Goal: Information Seeking & Learning: Learn about a topic

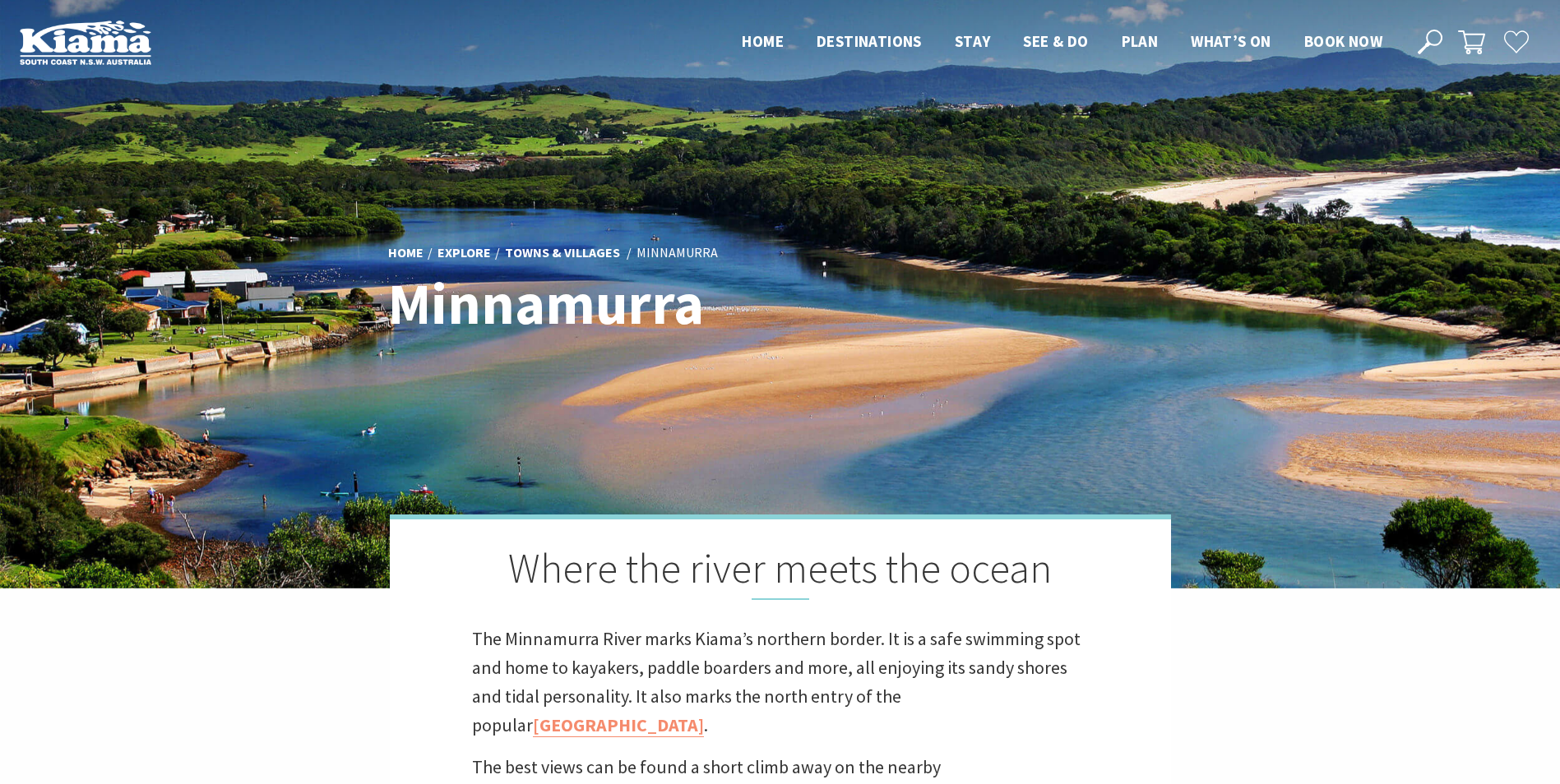
scroll to position [544, 1580]
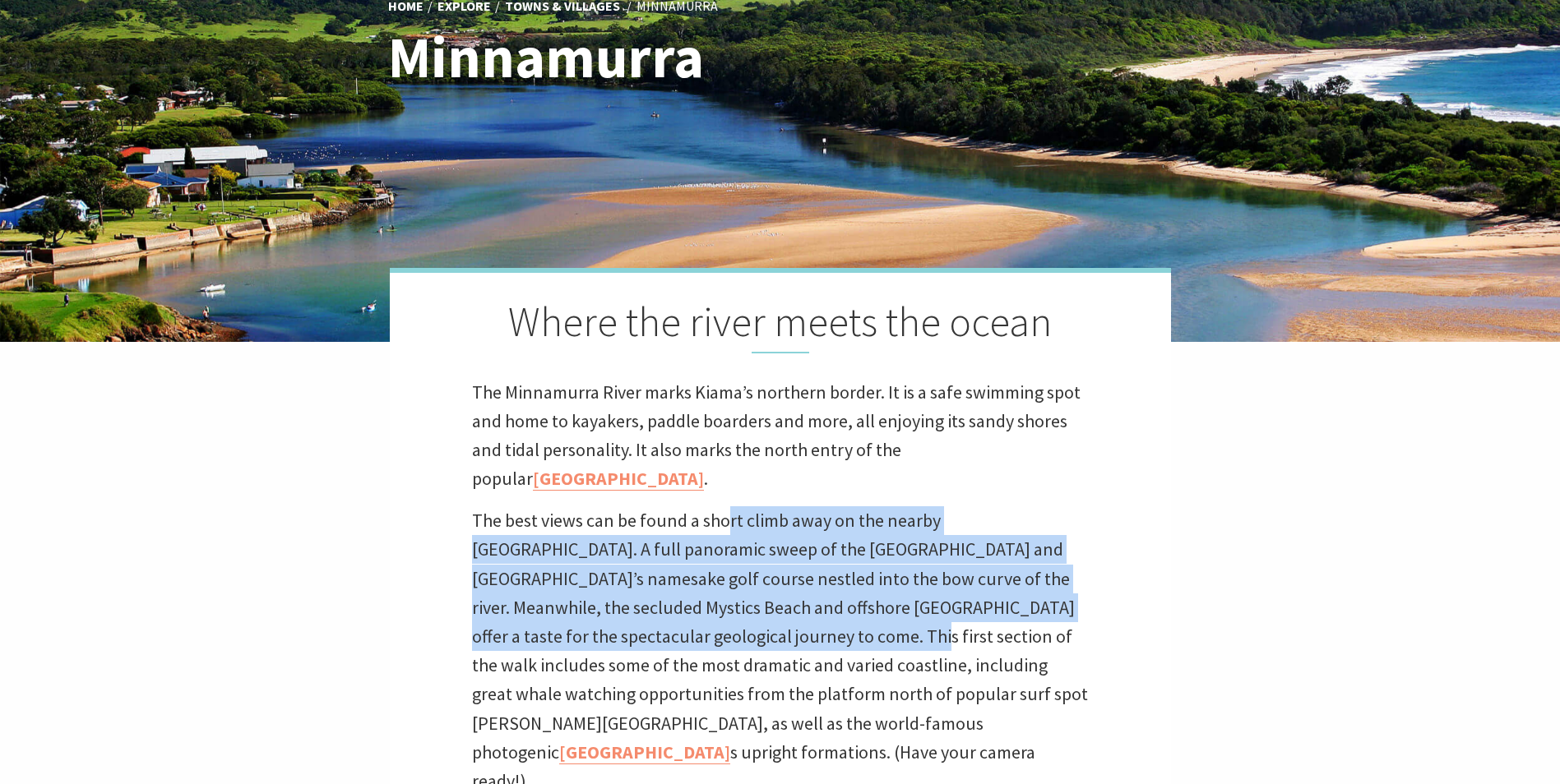
drag, startPoint x: 734, startPoint y: 582, endPoint x: 727, endPoint y: 514, distance: 68.4
click at [727, 514] on p "The best views can be found a short climb away on the nearby grassy headland. A…" at bounding box center [780, 650] width 616 height 289
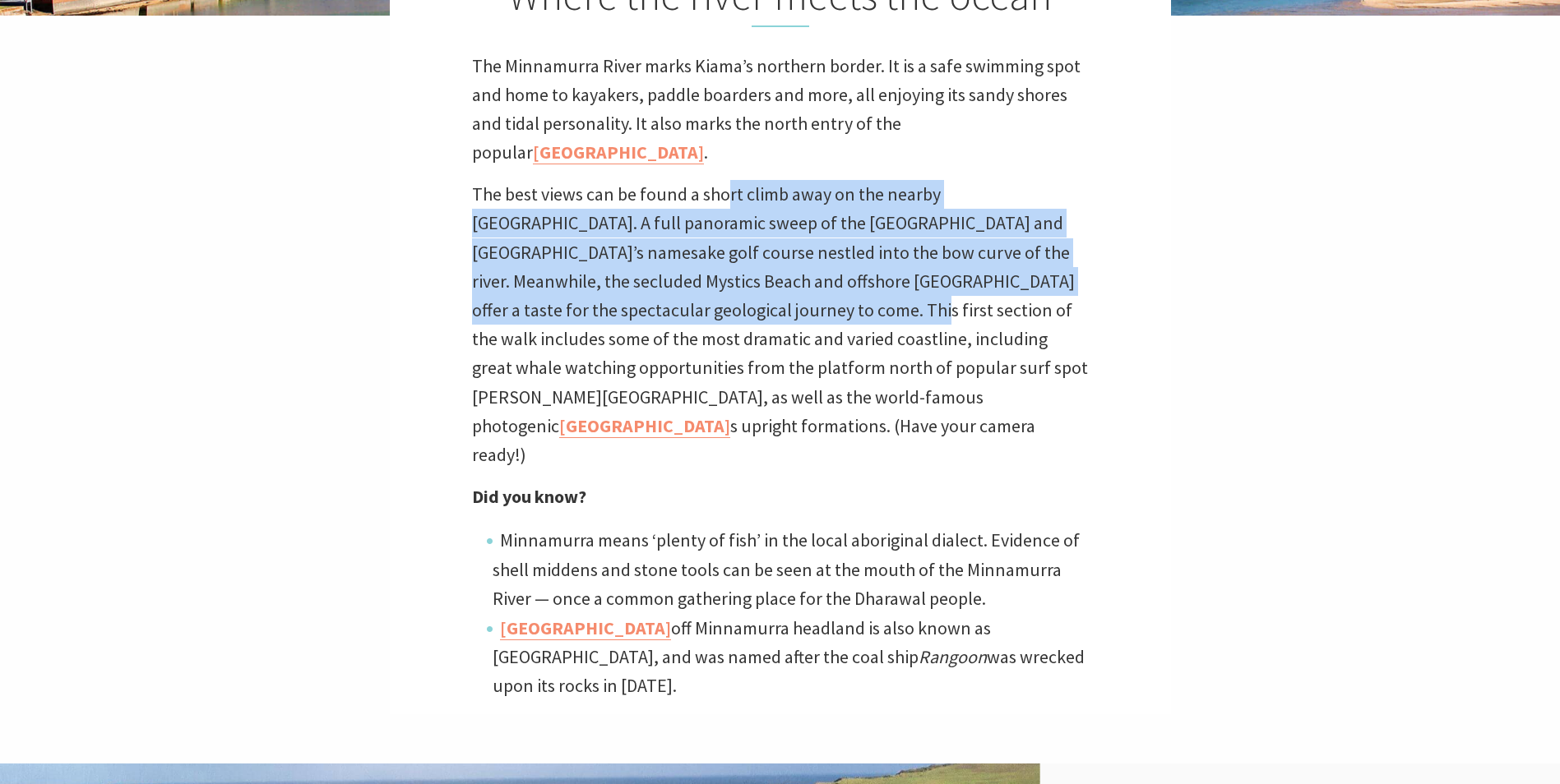
scroll to position [576, 0]
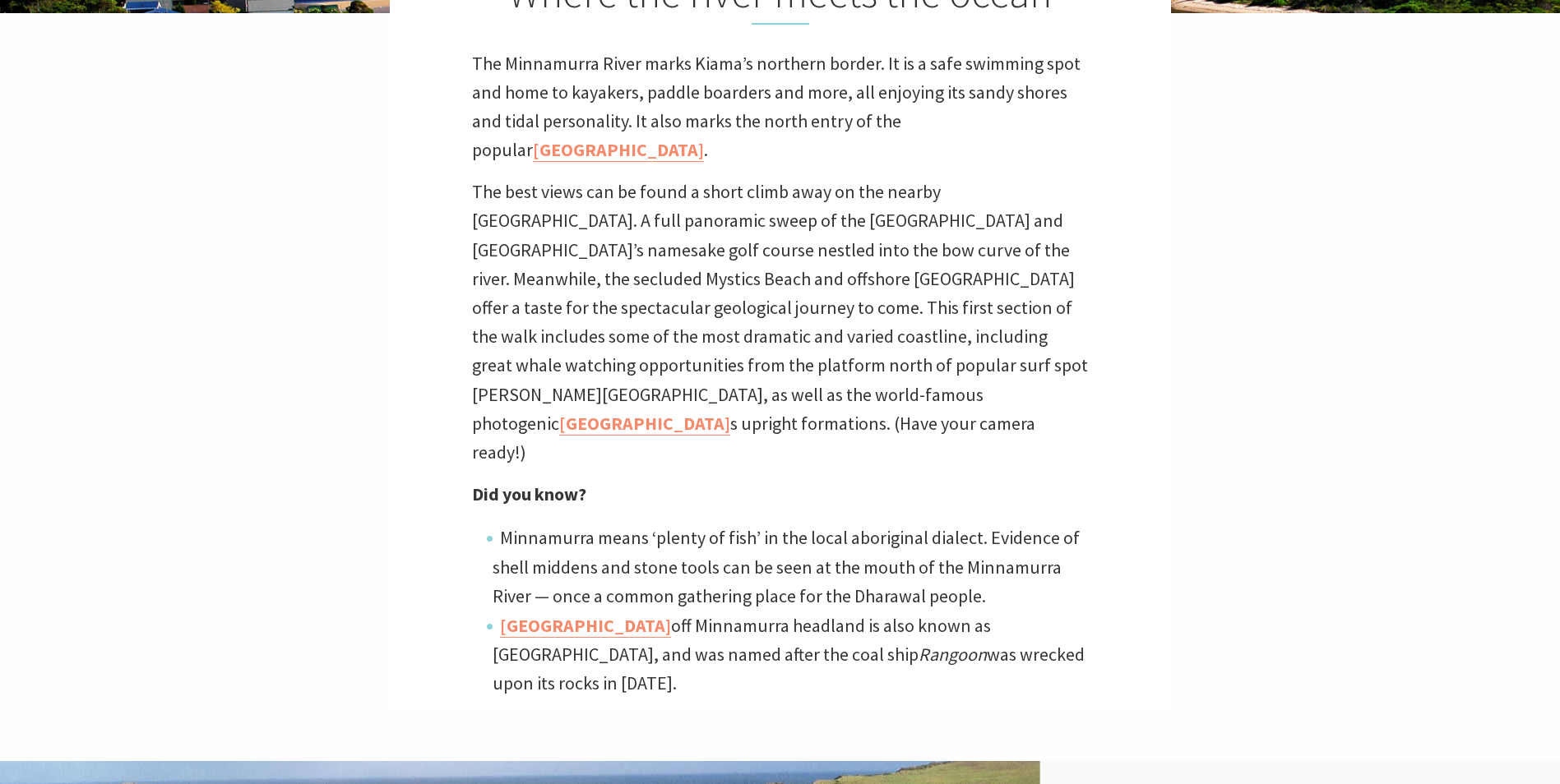
click at [774, 455] on div "Where the river meets the ocean The Minnamurra River marks Kiama’s northern bor…" at bounding box center [780, 325] width 781 height 774
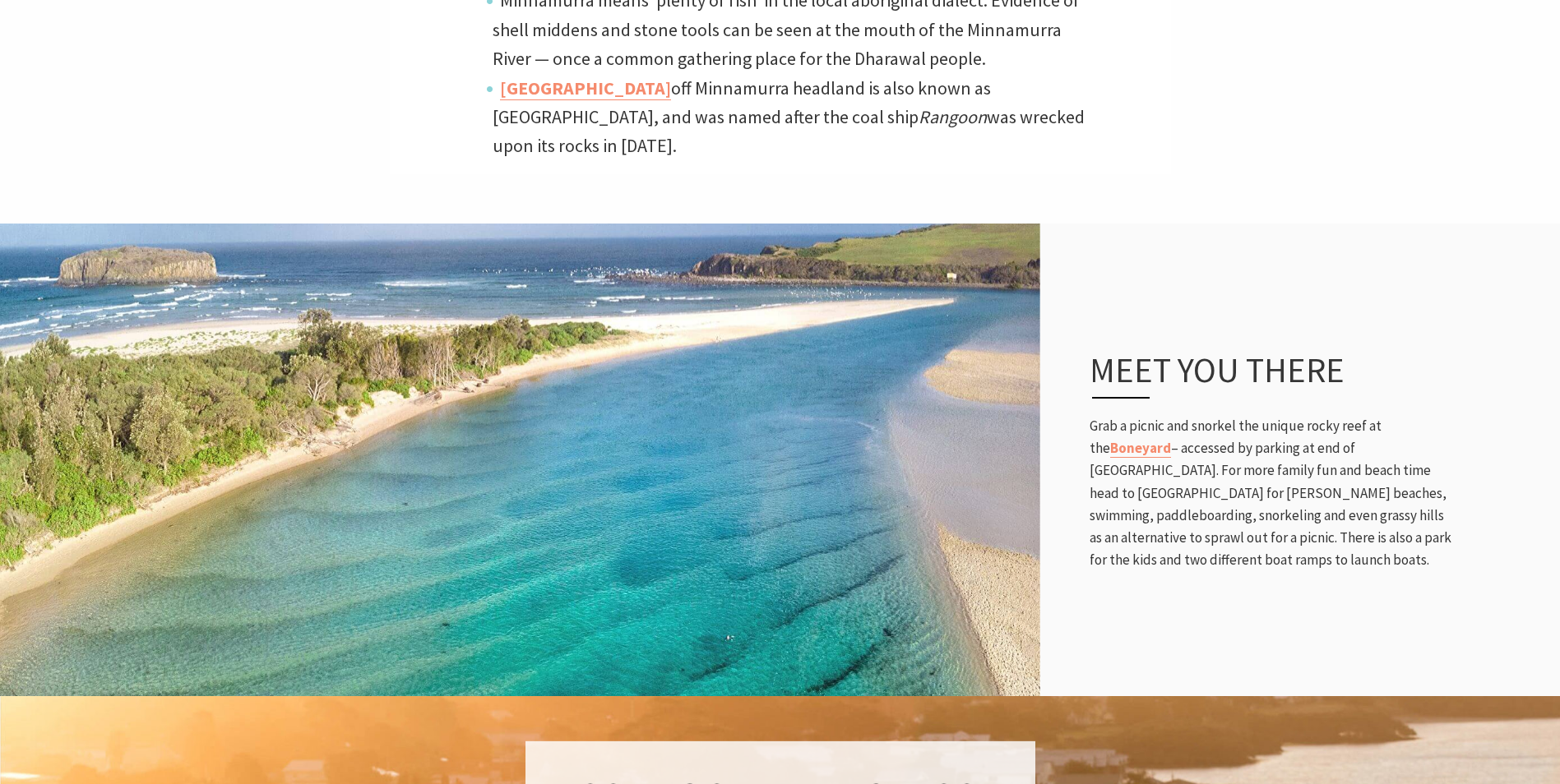
scroll to position [1315, 0]
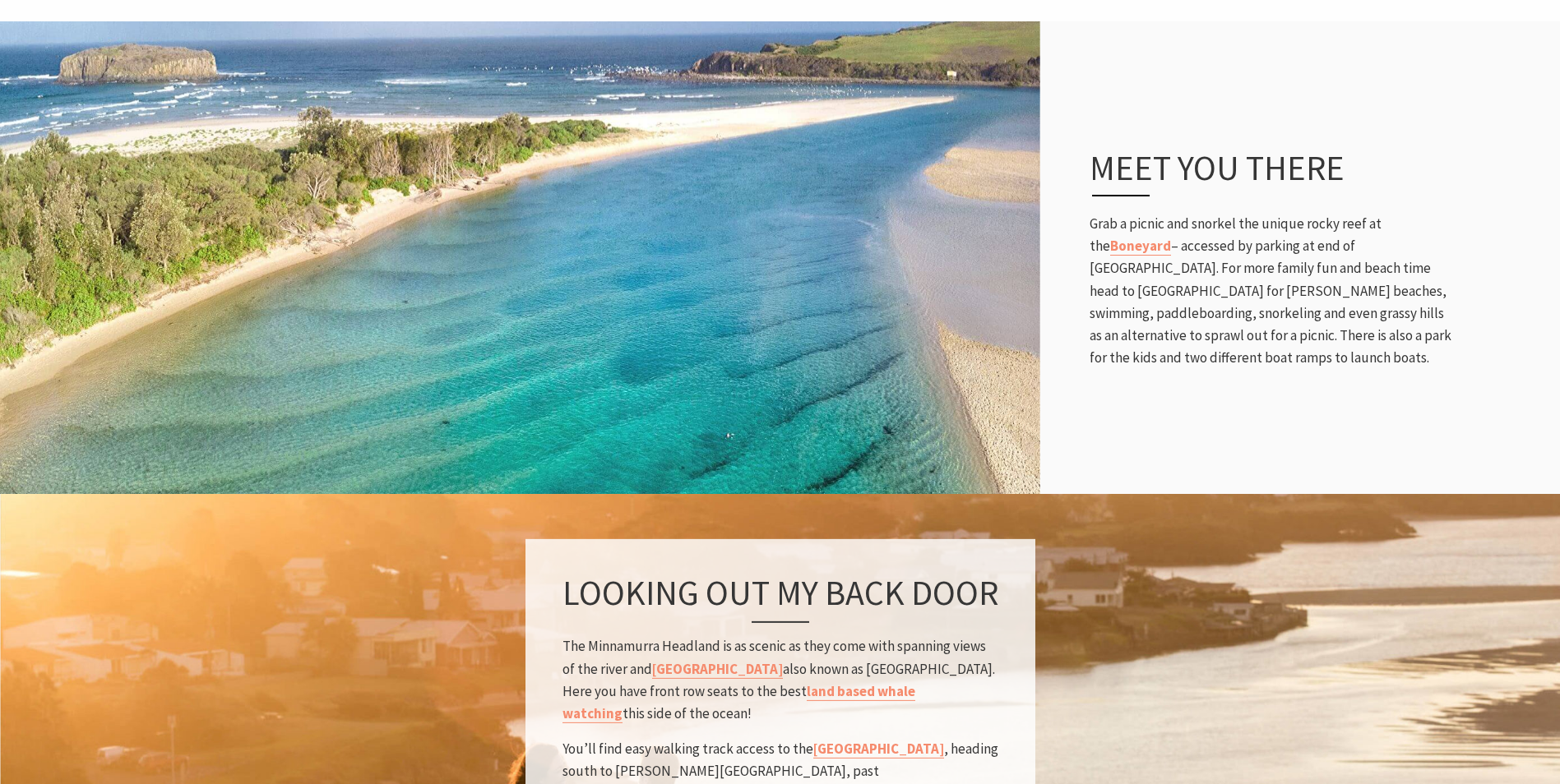
click at [1168, 213] on p "Grab a picnic and snorkel the unique rocky reef at the Boneyard – accessed by p…" at bounding box center [1271, 291] width 362 height 156
drag, startPoint x: 1338, startPoint y: 235, endPoint x: 1290, endPoint y: 225, distance: 49.0
click at [1325, 232] on p "Grab a picnic and snorkel the unique rocky reef at the Boneyard – accessed by p…" at bounding box center [1271, 291] width 362 height 156
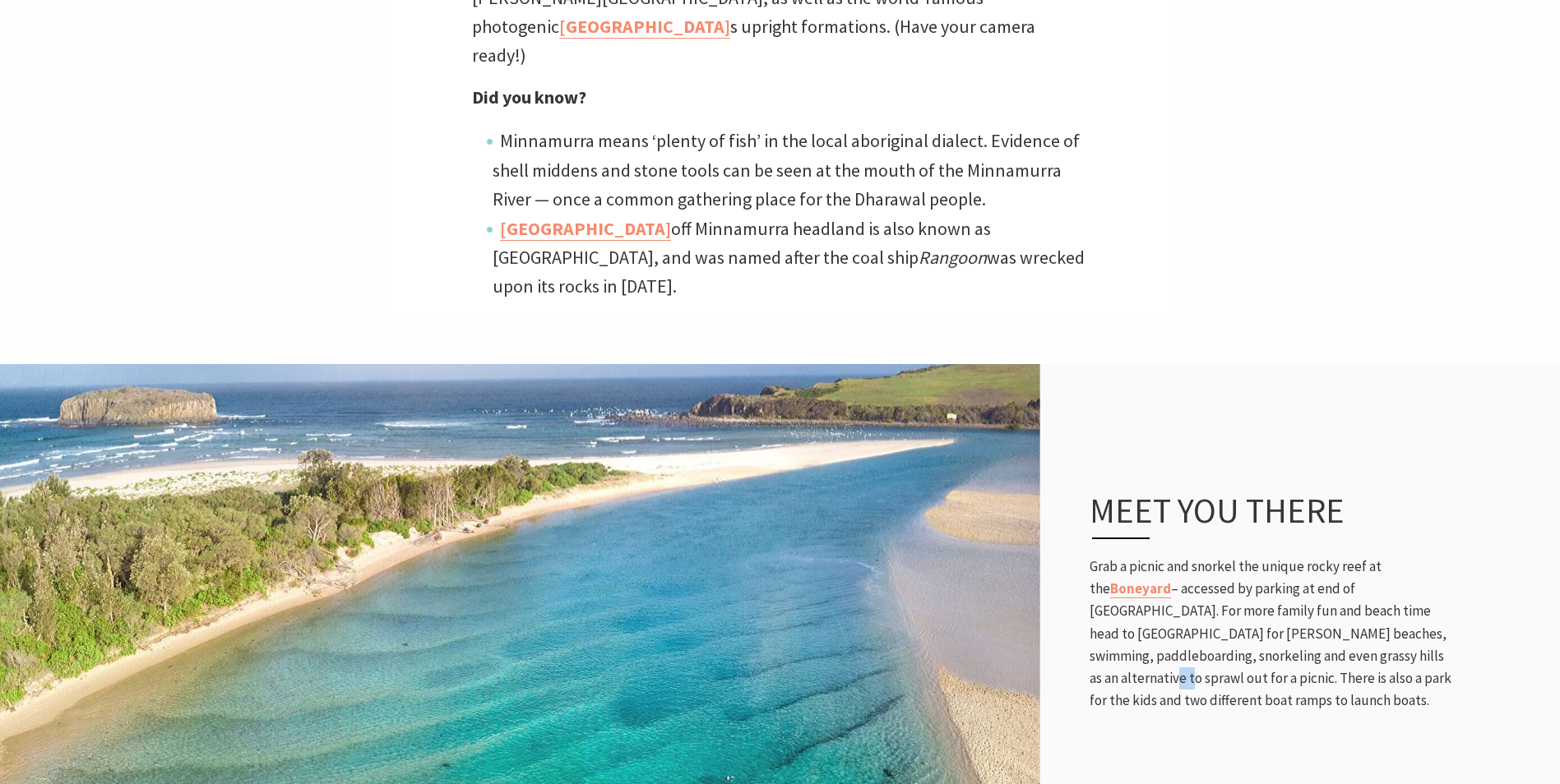
scroll to position [1069, 0]
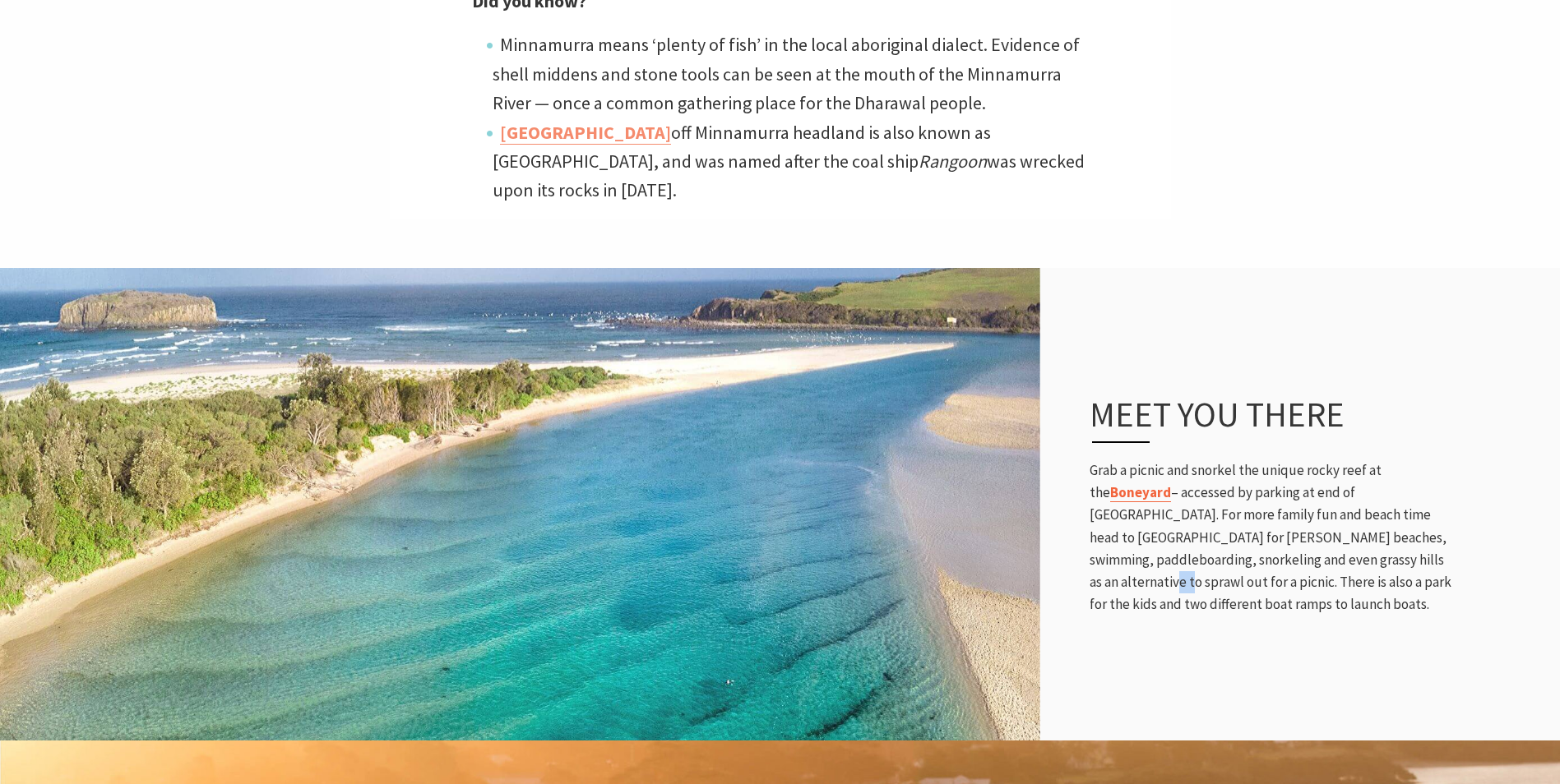
click at [1119, 483] on link "Boneyard" at bounding box center [1140, 493] width 61 height 19
click at [1221, 460] on p "Grab a picnic and snorkel the unique rocky reef at the Boneyard – accessed by p…" at bounding box center [1271, 538] width 362 height 156
drag, startPoint x: 1389, startPoint y: 429, endPoint x: 1289, endPoint y: 433, distance: 100.1
click at [1289, 460] on p "Grab a picnic and snorkel the unique rocky reef at the Boneyard – accessed by p…" at bounding box center [1271, 538] width 362 height 156
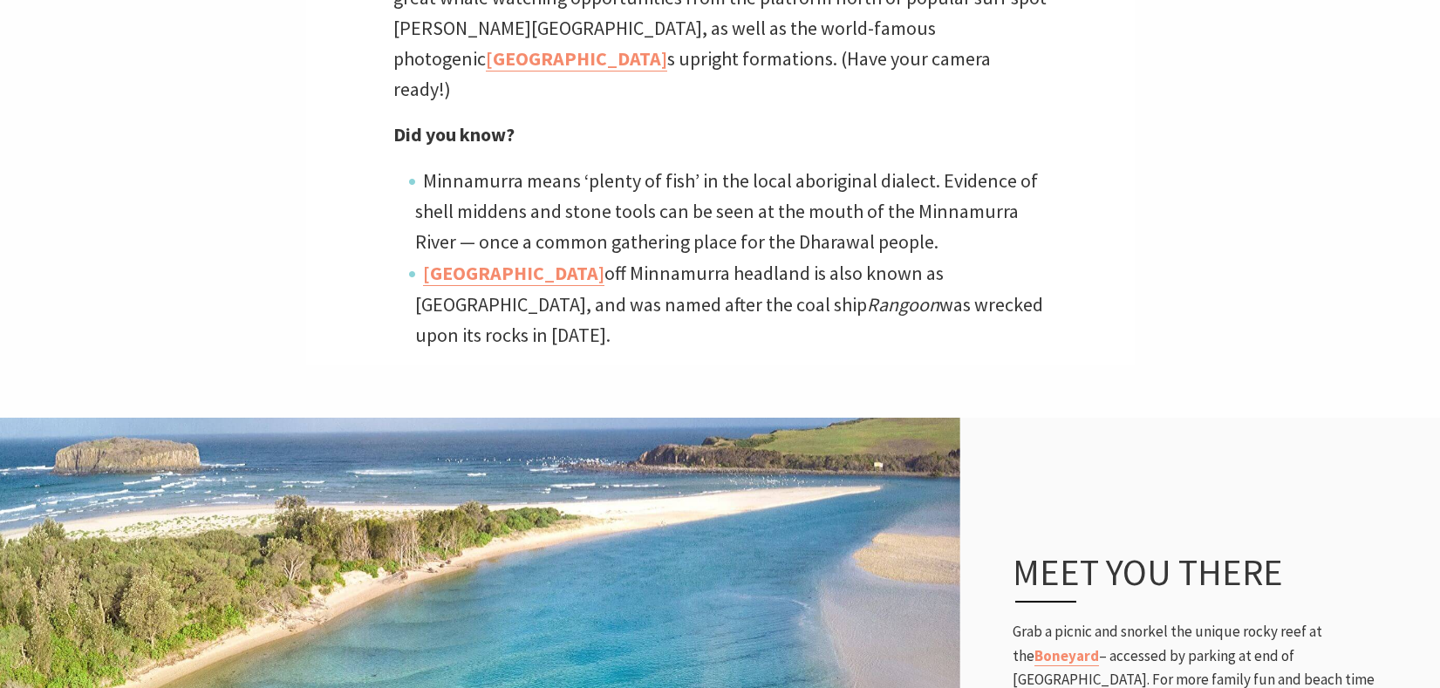
scroll to position [902, 0]
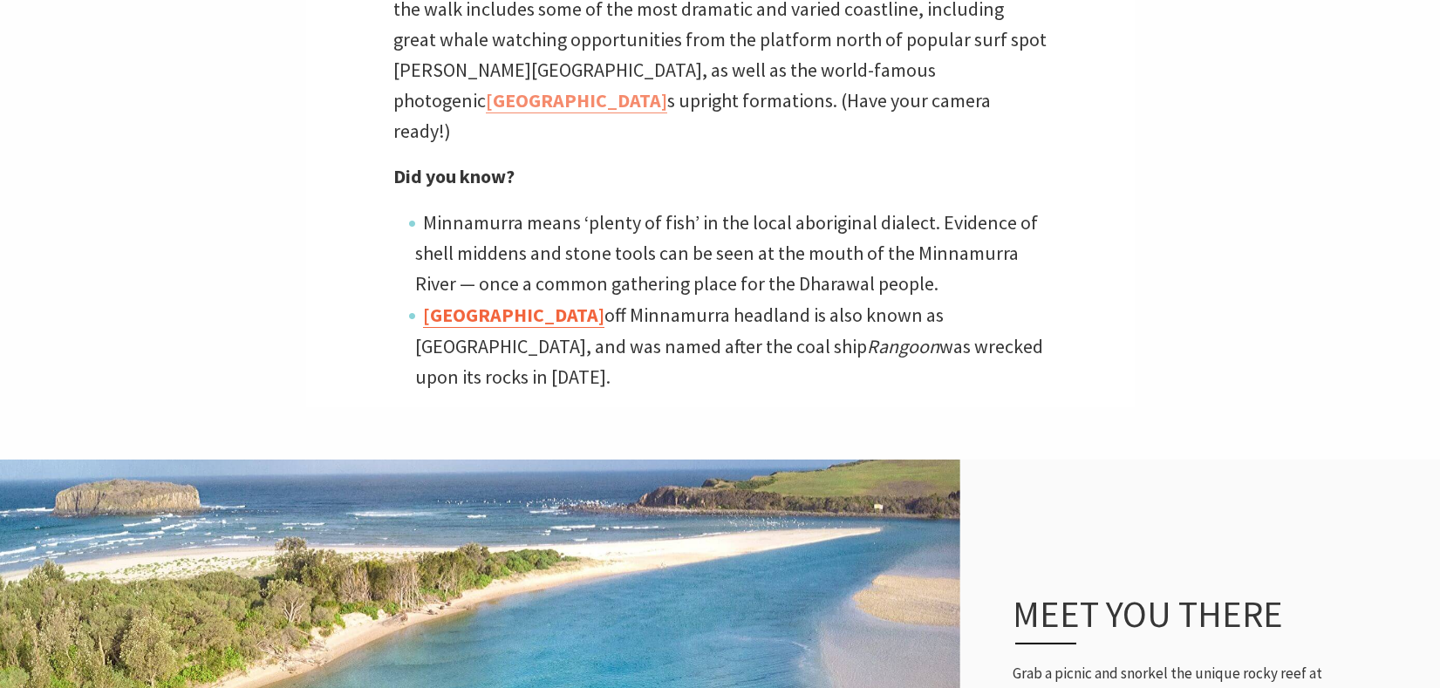
click at [519, 303] on link "[GEOGRAPHIC_DATA]" at bounding box center [513, 315] width 181 height 25
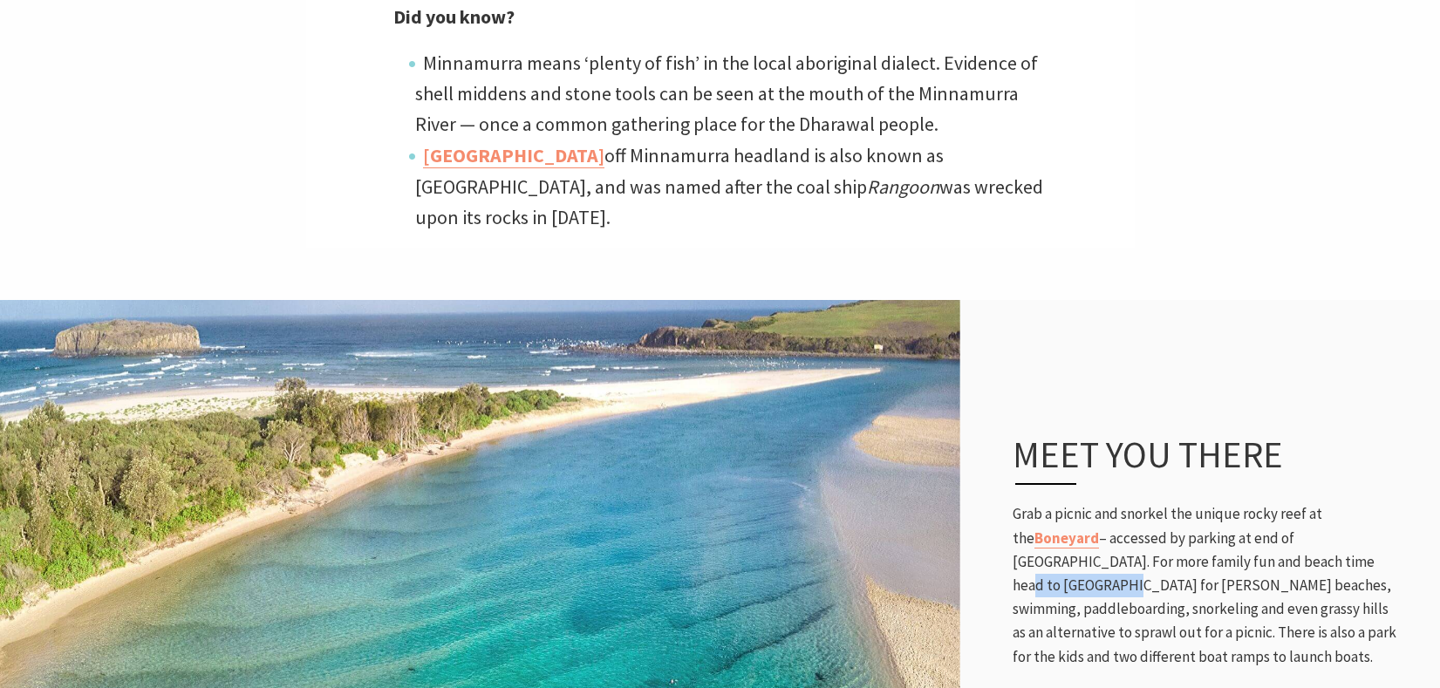
scroll to position [1425, 0]
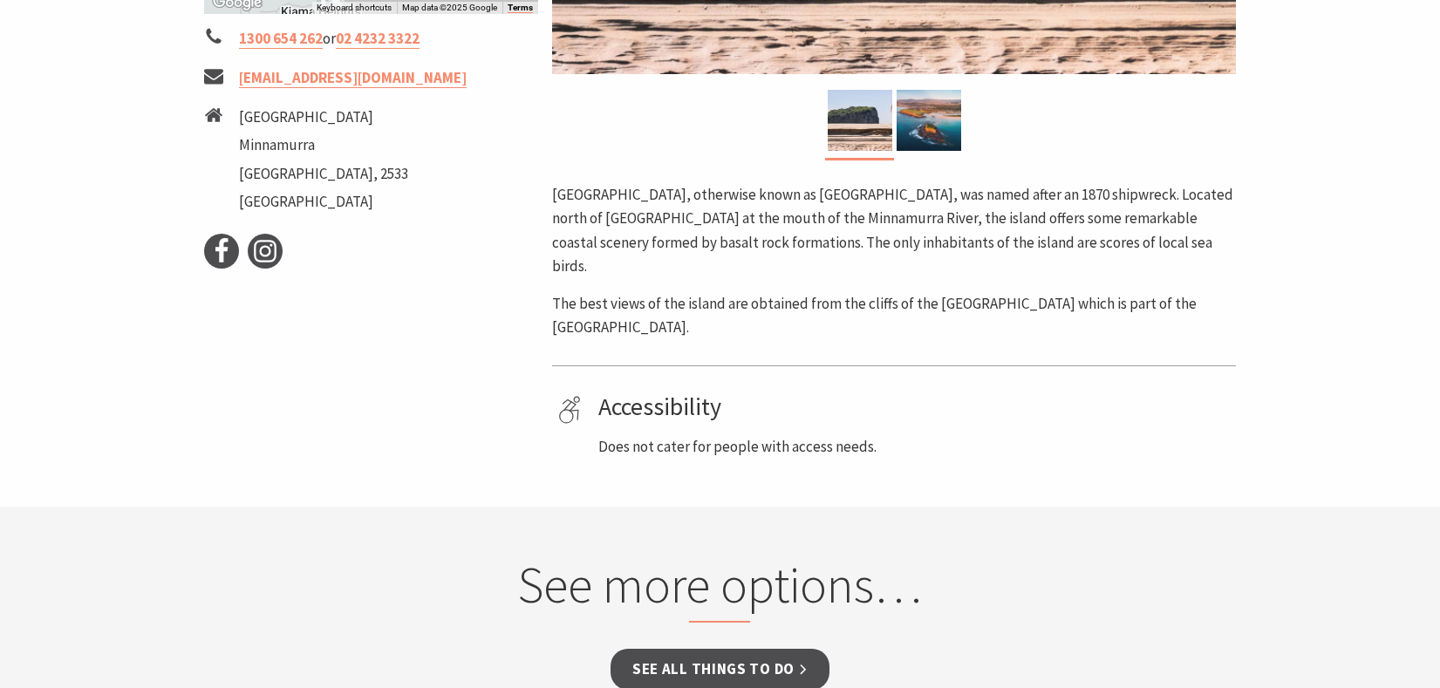
scroll to position [523, 0]
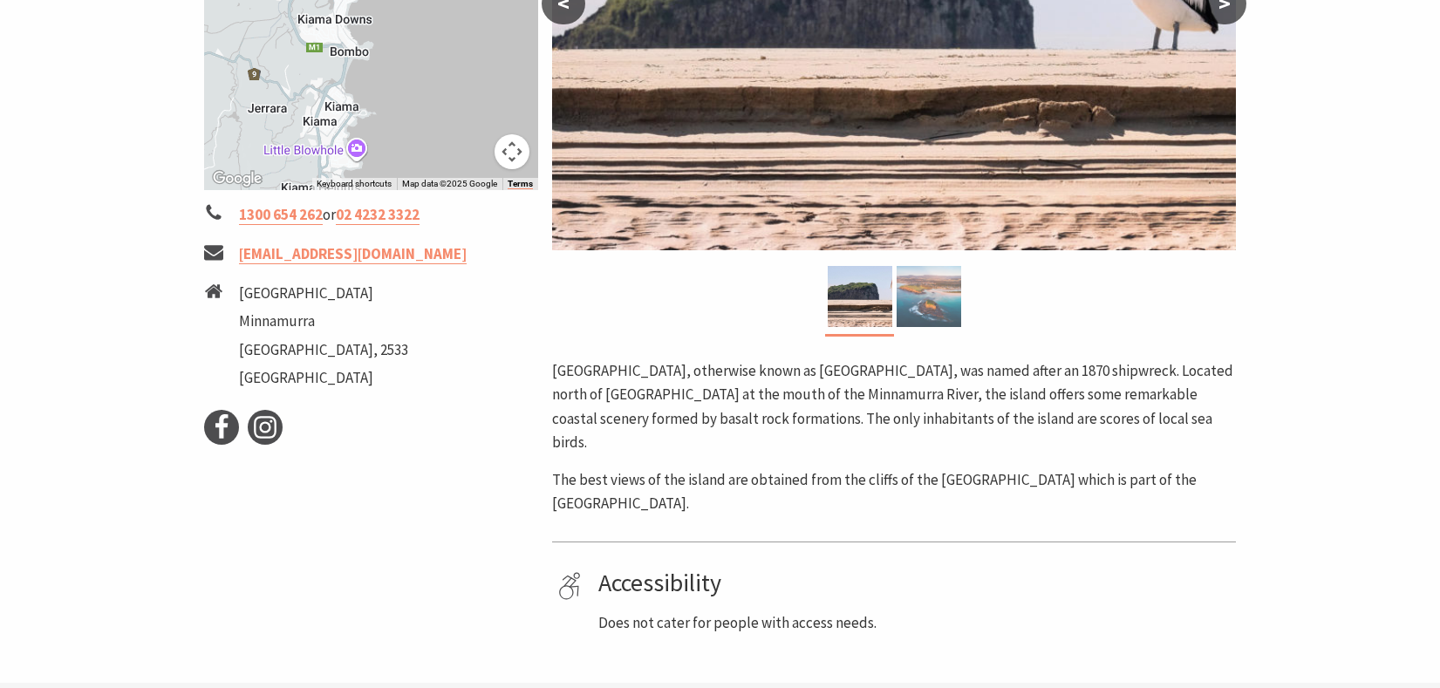
click at [937, 306] on img at bounding box center [929, 296] width 65 height 61
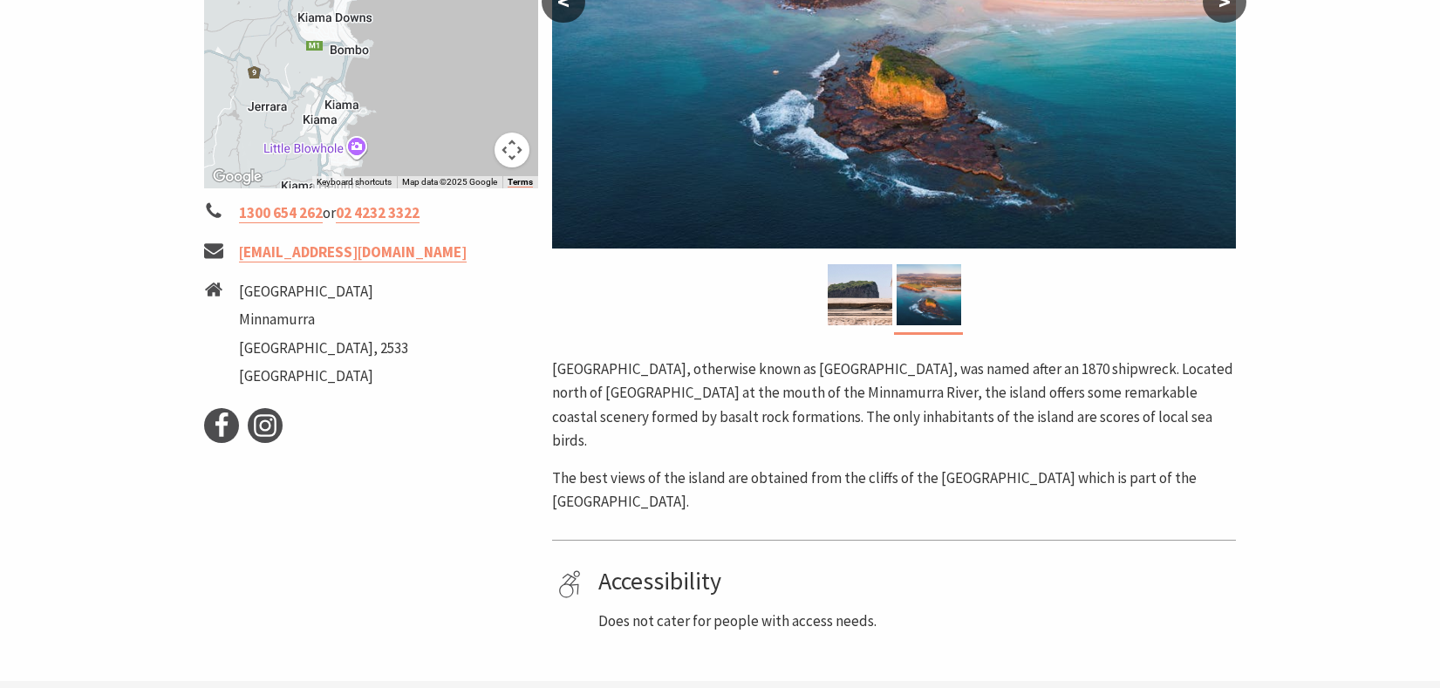
scroll to position [698, 0]
